Goal: Find specific page/section: Find specific page/section

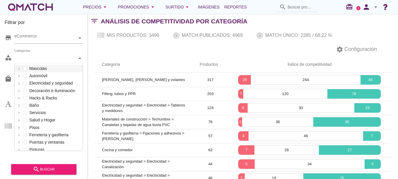
click at [69, 55] on div "Categorías" at bounding box center [45, 58] width 63 height 10
click at [91, 48] on div "settings Configuración" at bounding box center [243, 49] width 310 height 14
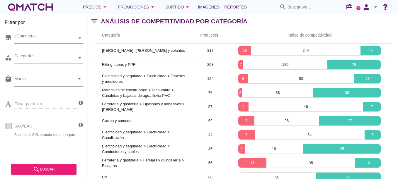
scroll to position [30, 0]
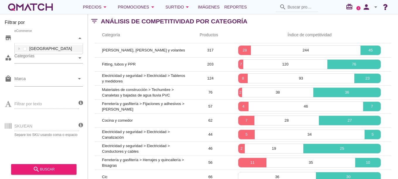
click at [80, 37] on icon at bounding box center [79, 38] width 3 height 3
click at [80, 59] on icon at bounding box center [79, 57] width 3 height 1
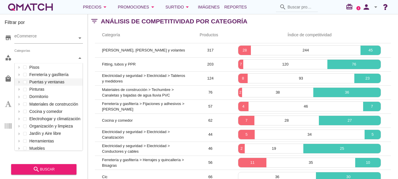
scroll to position [63, 0]
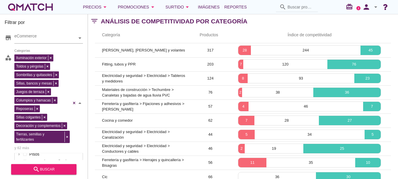
click at [39, 132] on div "Iluminación exterior Toldos y pérgolas Sombrillas y quitasoles Sillas, bancos y…" at bounding box center [48, 103] width 68 height 100
click at [60, 172] on div "search buscar" at bounding box center [44, 169] width 56 height 7
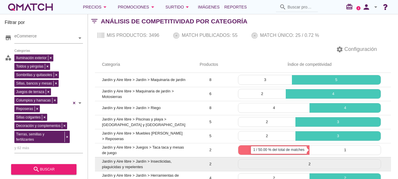
scroll to position [56, 0]
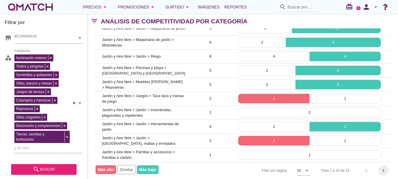
click at [384, 167] on icon "chevron_right" at bounding box center [382, 170] width 7 height 7
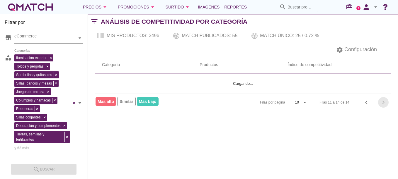
scroll to position [0, 0]
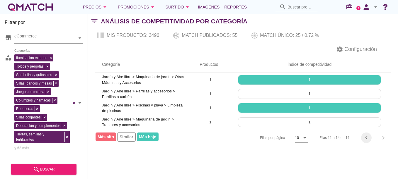
click at [366, 138] on icon "chevron_left" at bounding box center [365, 137] width 7 height 7
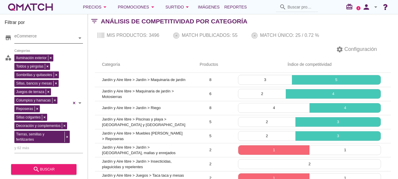
click at [80, 38] on icon at bounding box center [79, 38] width 3 height 3
click at [93, 40] on div "Mis productos: 3496 Match publicados: 55 Match único: 25 / 0.72 %" at bounding box center [243, 35] width 310 height 14
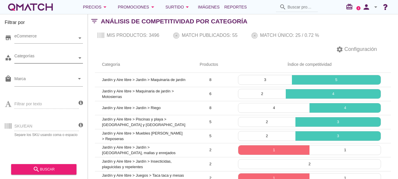
click at [82, 56] on div at bounding box center [80, 58] width 6 height 10
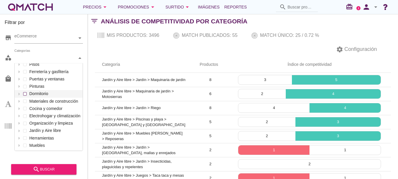
scroll to position [0, 0]
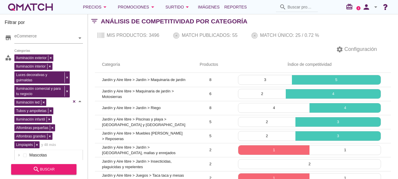
click at [51, 93] on div "Iluminación exterior Iluminación interior Luces decorativas y guirnaldas Ilumin…" at bounding box center [48, 101] width 68 height 97
click at [54, 172] on div "search buscar" at bounding box center [44, 169] width 56 height 7
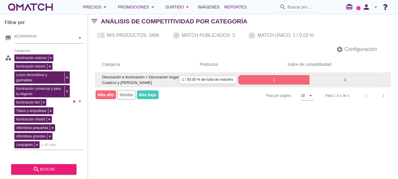
click at [266, 80] on p "1" at bounding box center [273, 80] width 71 height 6
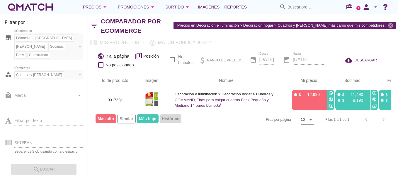
click at [79, 74] on icon at bounding box center [79, 74] width 3 height 1
